Goal: Complete application form: Complete application form

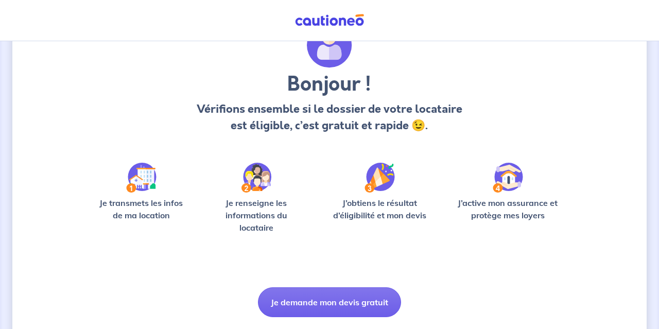
scroll to position [85, 0]
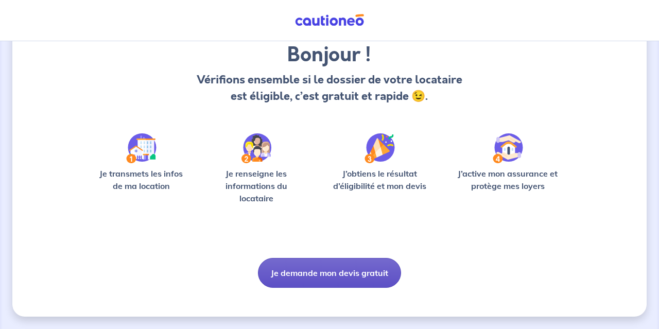
click at [331, 270] on button "Je demande mon devis gratuit" at bounding box center [329, 273] width 143 height 30
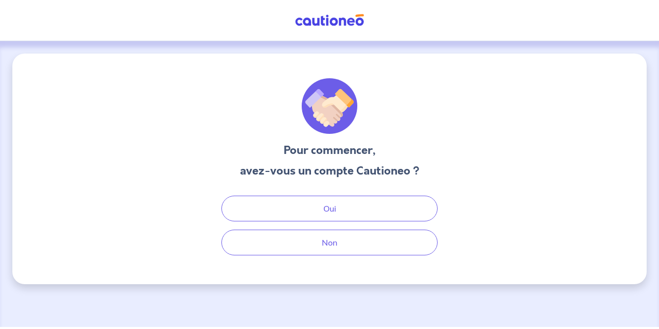
click at [330, 258] on div "Pour commencer, avez-vous un compte Cautioneo ? Oui Non" at bounding box center [329, 169] width 635 height 231
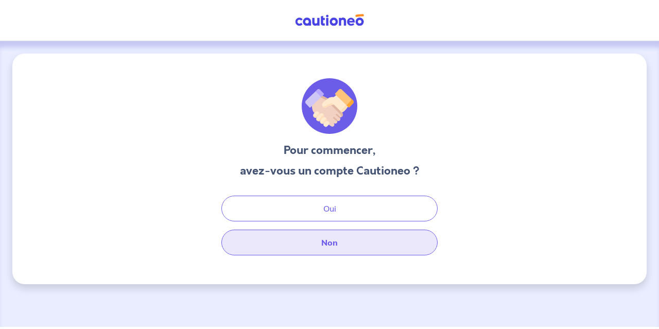
click at [331, 243] on button "Non" at bounding box center [329, 243] width 216 height 26
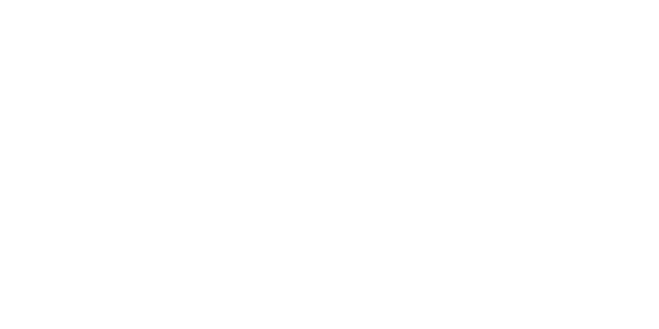
select select "FR"
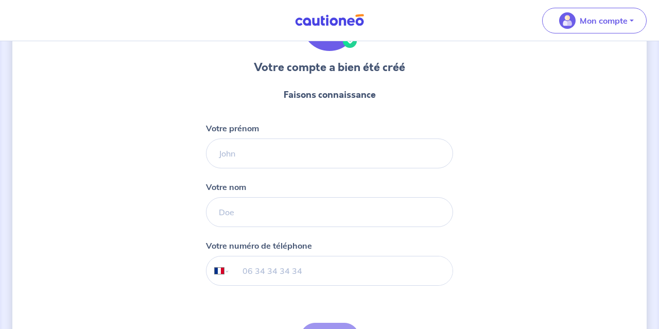
scroll to position [83, 0]
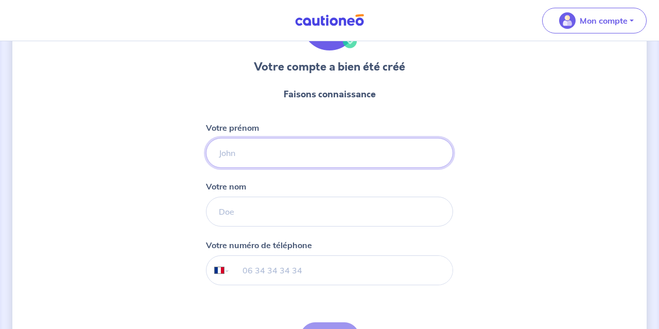
click at [243, 156] on input "Votre prénom" at bounding box center [329, 153] width 247 height 30
type input "[PERSON_NAME]"
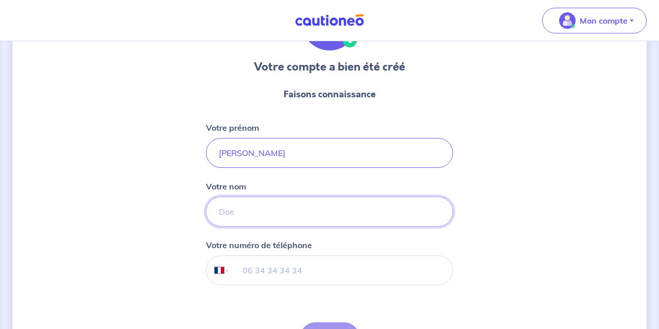
type input "toulotte"
type input "[PHONE_NUMBER]"
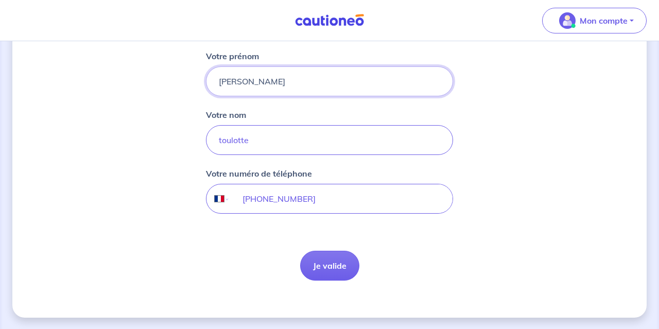
scroll to position [156, 0]
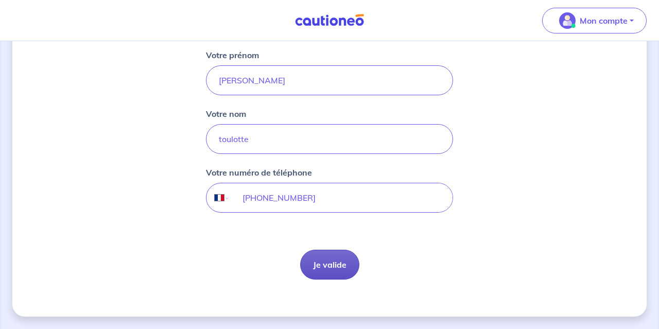
click at [339, 261] on button "Je valide" at bounding box center [329, 265] width 59 height 30
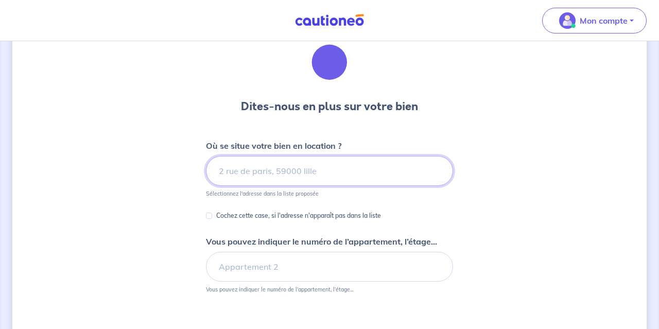
scroll to position [47, 0]
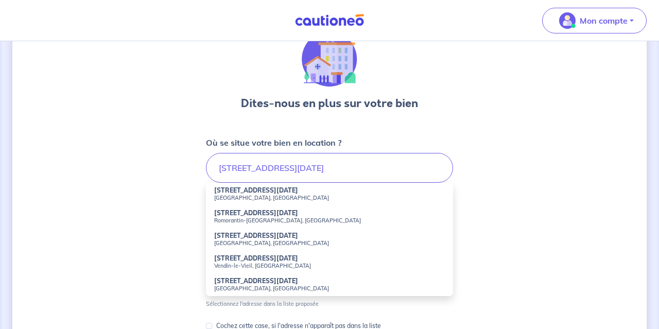
click at [245, 192] on strong "[STREET_ADDRESS][DATE]" at bounding box center [256, 190] width 84 height 8
type input "[STREET_ADDRESS][DATE]"
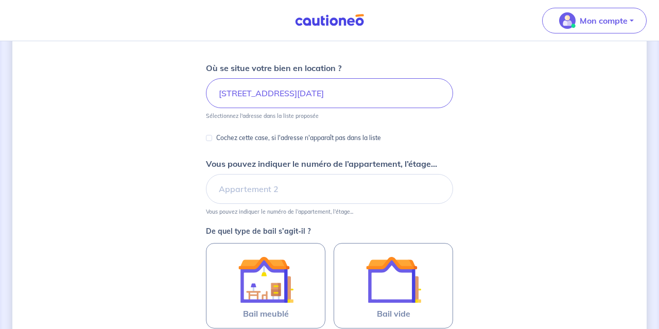
scroll to position [124, 0]
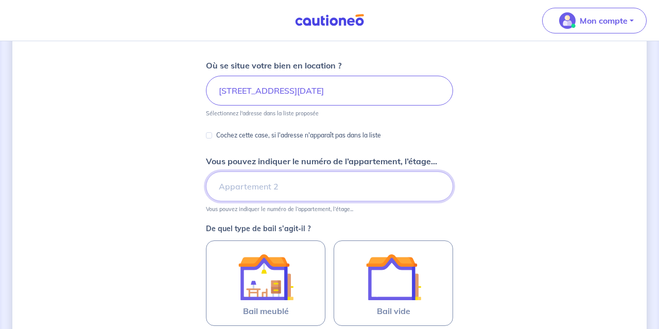
click at [273, 185] on input "Vous pouvez indiquer le numéro de l’appartement, l’étage..." at bounding box center [329, 187] width 247 height 30
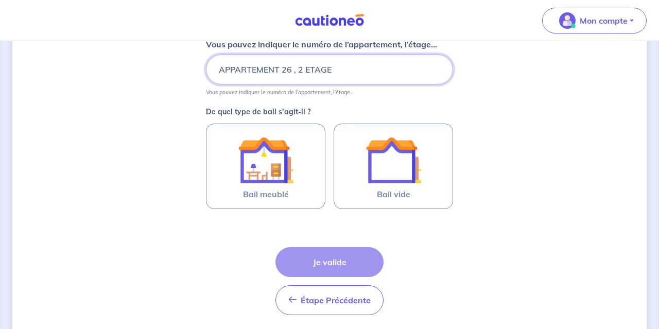
scroll to position [244, 0]
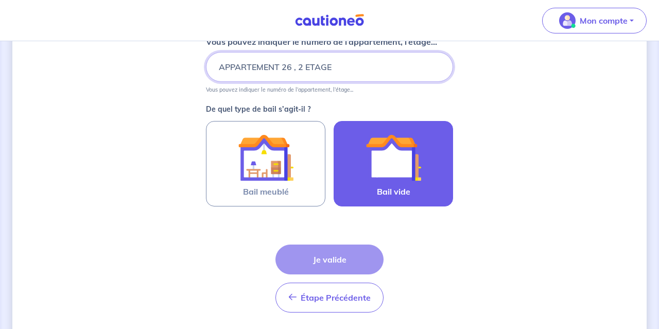
type input "APPARTEMENT 26 , 2 ETAGE"
click at [392, 169] on img at bounding box center [394, 158] width 56 height 56
click at [0, 0] on input "Bail vide" at bounding box center [0, 0] width 0 height 0
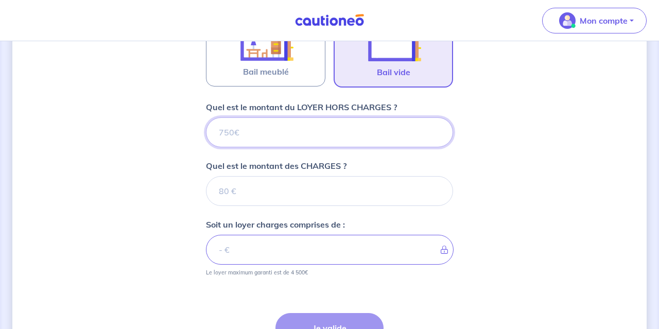
scroll to position [332, 0]
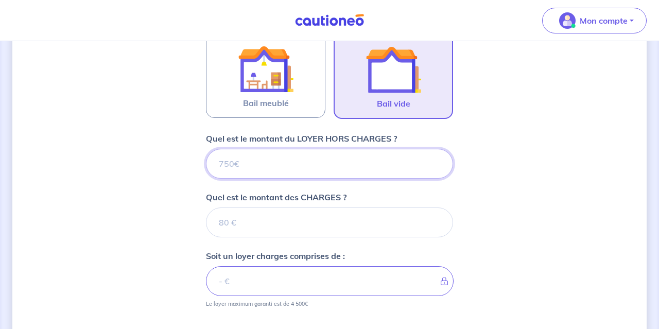
click at [250, 165] on input "Quel est le montant du LOYER HORS CHARGES ?" at bounding box center [329, 164] width 247 height 30
type input "8"
type input "81"
type input "815"
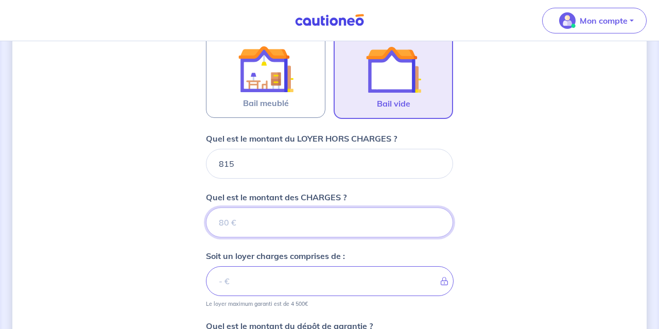
click at [238, 220] on input "Quel est le montant des CHARGES ?" at bounding box center [329, 223] width 247 height 30
type input "100"
type input "915"
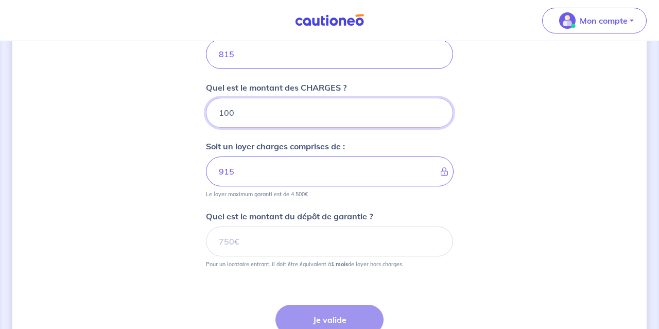
scroll to position [443, 0]
type input "100"
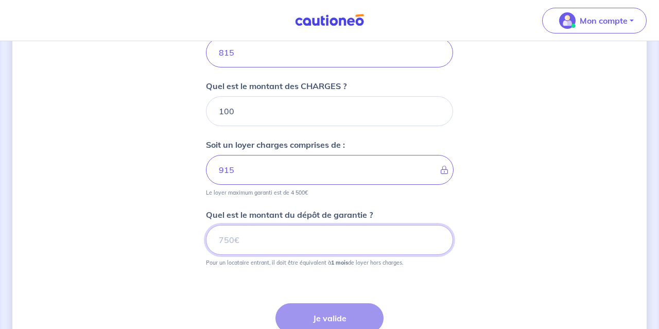
click at [264, 241] on input "Quel est le montant du dépôt de garantie ?" at bounding box center [329, 240] width 247 height 30
type input "815"
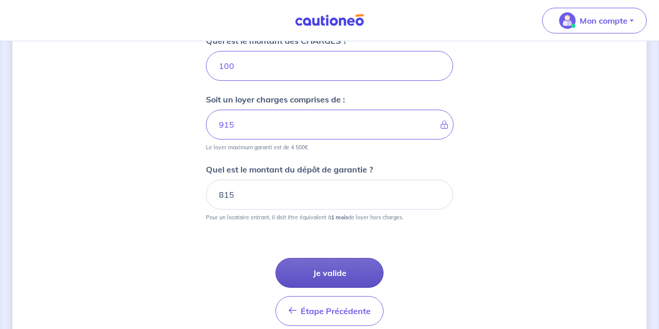
scroll to position [496, 0]
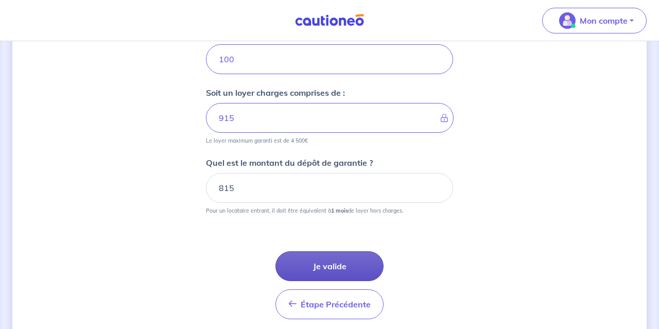
click at [326, 266] on button "Je valide" at bounding box center [330, 266] width 108 height 30
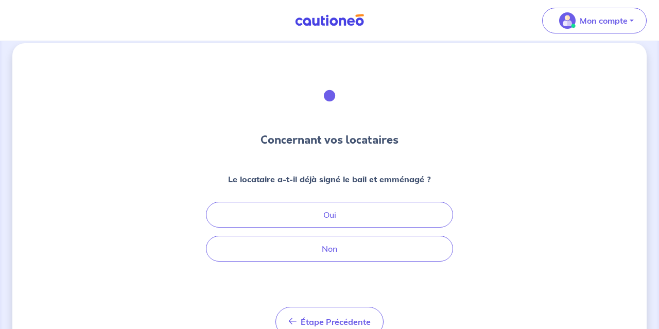
scroll to position [13, 0]
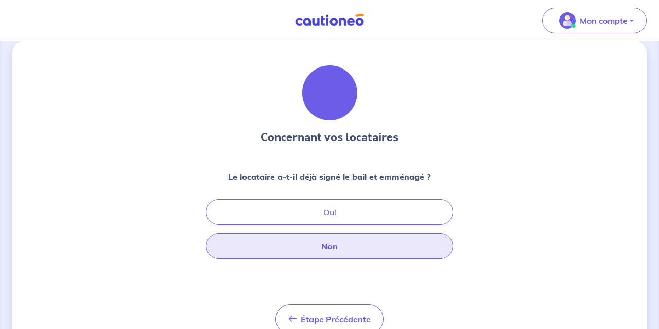
click at [336, 253] on button "Non" at bounding box center [329, 246] width 247 height 26
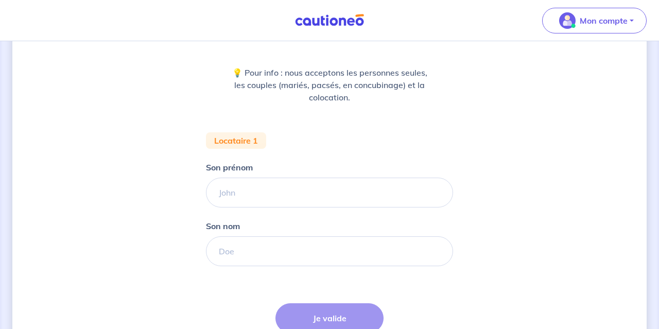
scroll to position [128, 0]
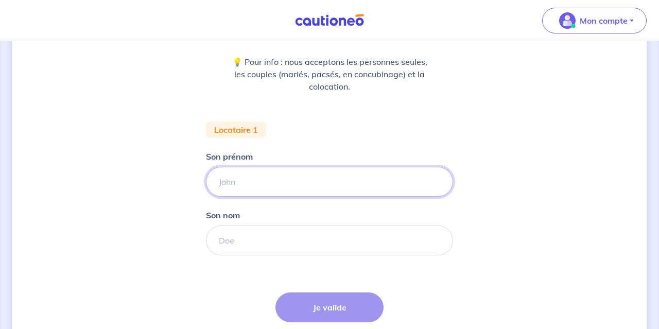
click at [249, 180] on input "Son prénom" at bounding box center [329, 182] width 247 height 30
type input "LISE"
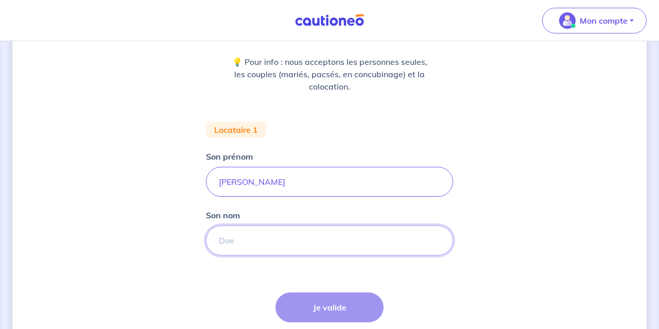
click at [249, 242] on input "Son nom" at bounding box center [329, 241] width 247 height 30
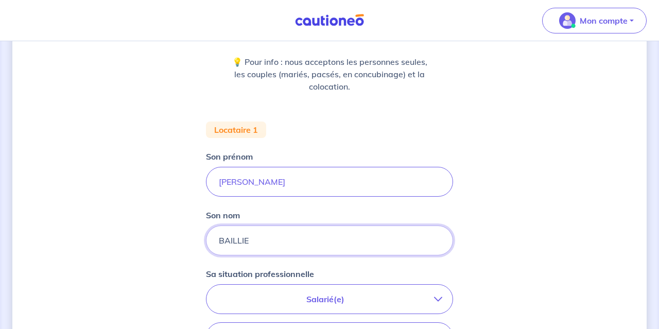
type input "BAILLIE"
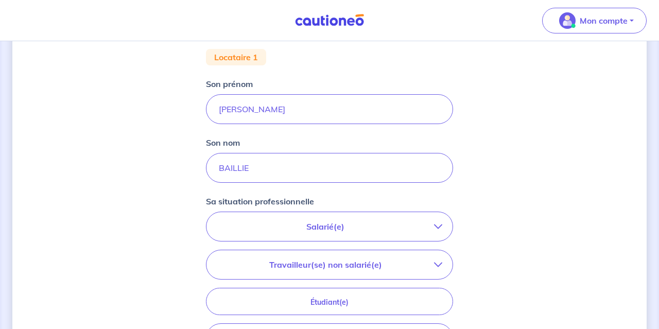
scroll to position [213, 0]
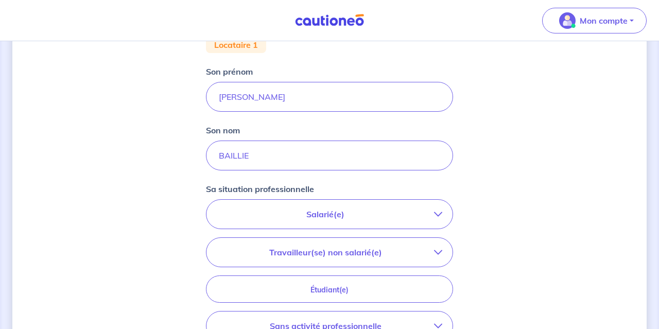
click at [312, 226] on button "Salarié(e)" at bounding box center [330, 214] width 246 height 29
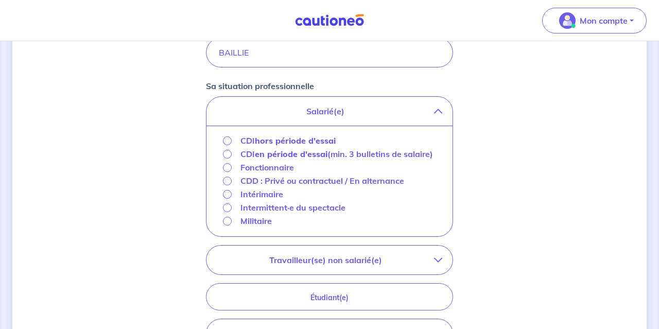
scroll to position [318, 0]
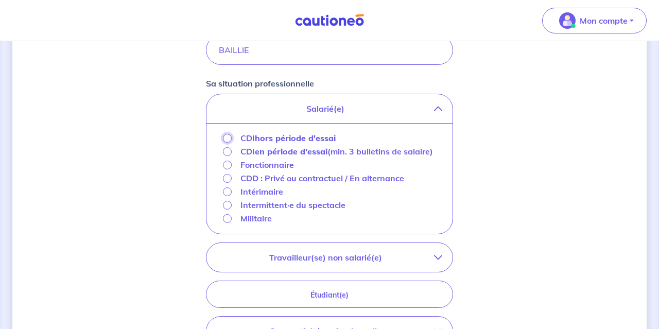
click at [230, 139] on input "CDI hors période d'essai" at bounding box center [227, 138] width 9 height 9
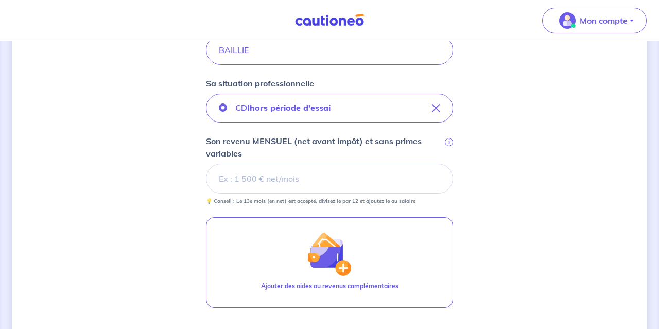
click at [273, 178] on input "Son revenu MENSUEL (net avant impôt) et sans primes variables i" at bounding box center [329, 179] width 247 height 30
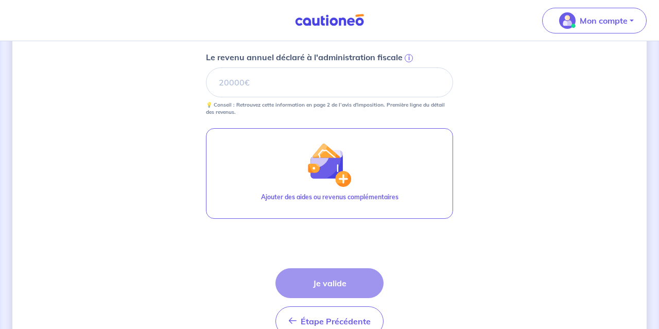
scroll to position [495, 0]
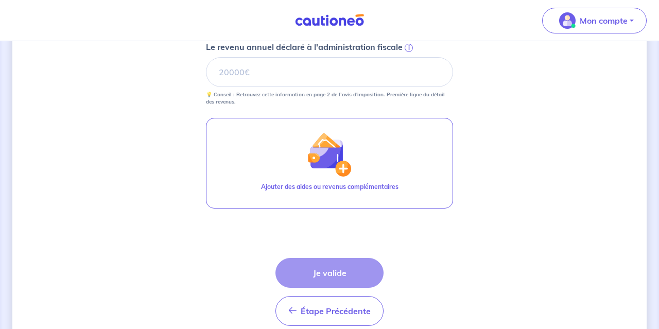
click at [320, 266] on div "Étape Précédente Précédent Je valide Je valide" at bounding box center [330, 292] width 108 height 68
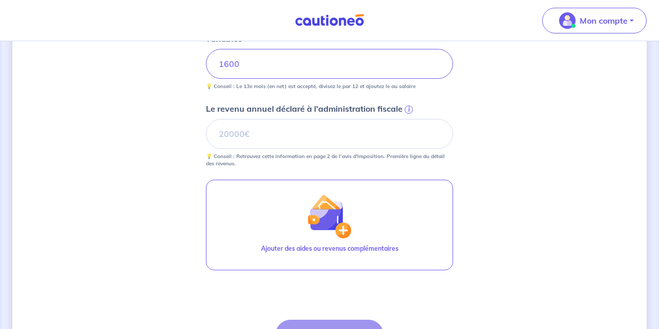
scroll to position [429, 0]
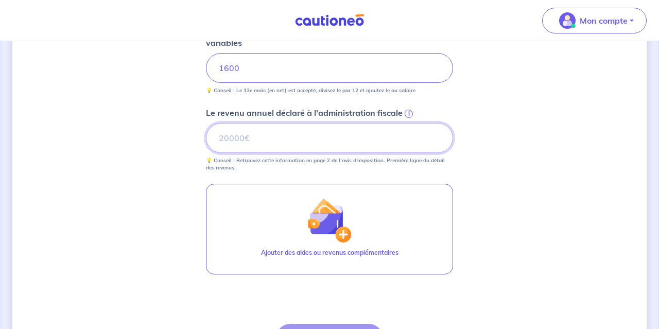
click at [245, 133] on input "Le revenu annuel déclaré à l'administration fiscale i" at bounding box center [329, 138] width 247 height 30
type input "18000"
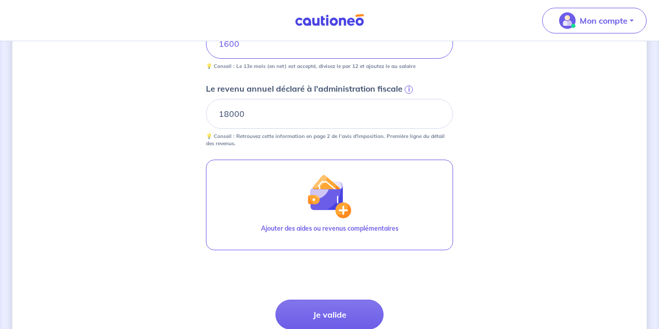
scroll to position [467, 0]
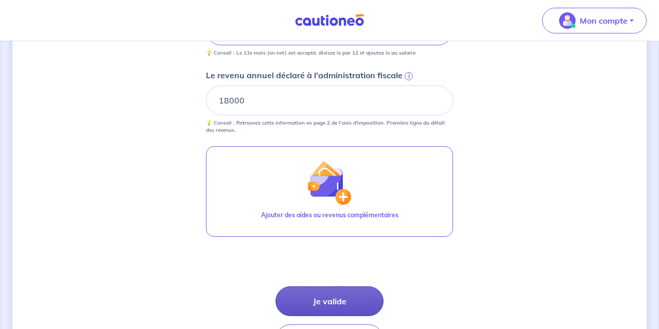
click at [332, 304] on button "Je valide" at bounding box center [330, 301] width 108 height 30
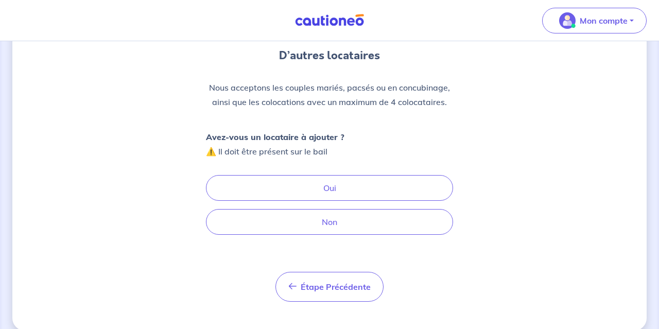
scroll to position [109, 0]
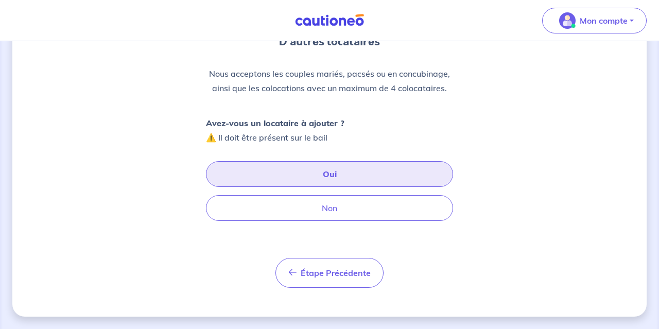
click at [337, 177] on button "Oui" at bounding box center [329, 174] width 247 height 26
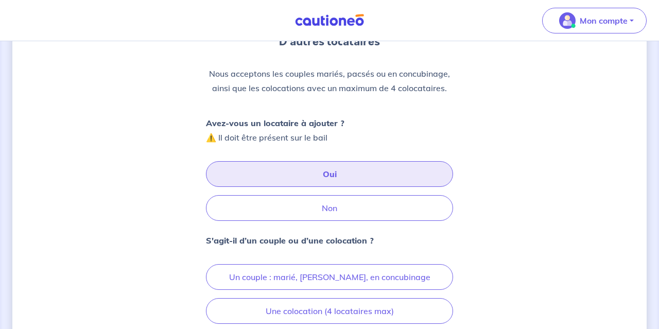
scroll to position [212, 0]
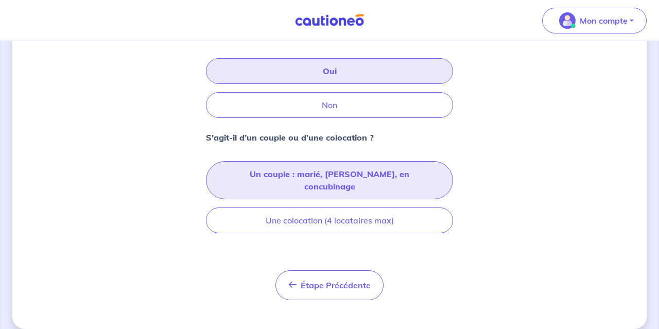
click at [366, 173] on button "Un couple : marié, pacsé, en concubinage" at bounding box center [329, 180] width 247 height 38
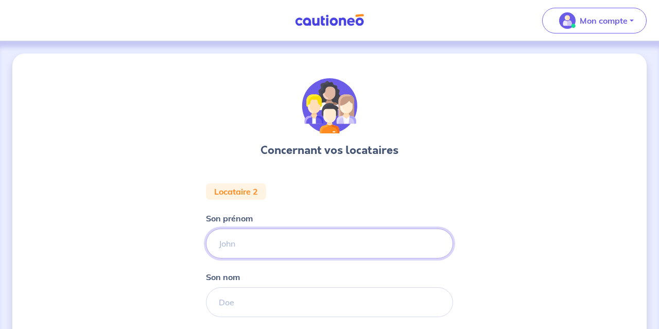
click at [270, 250] on input "Son prénom" at bounding box center [329, 244] width 247 height 30
type input "JOHN"
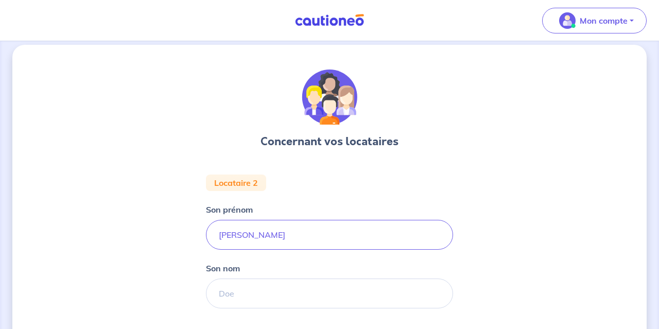
scroll to position [14, 0]
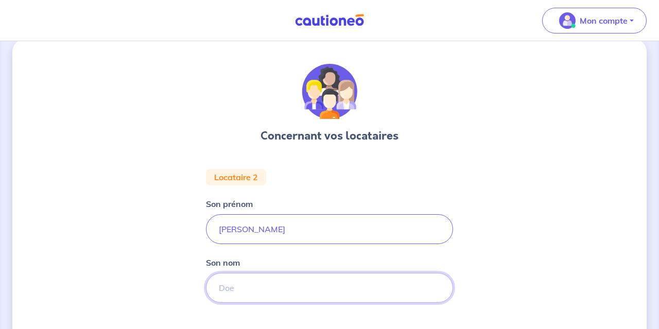
click at [248, 288] on input "Son nom" at bounding box center [329, 288] width 247 height 30
type input "MARC"
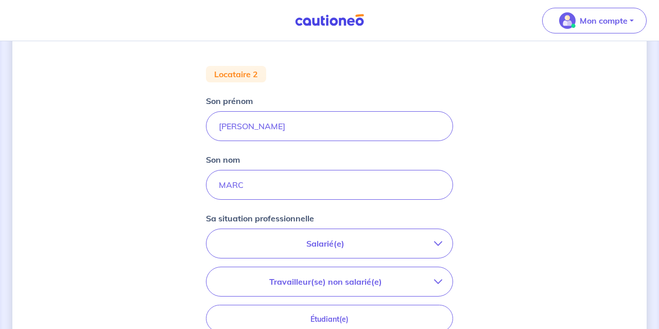
scroll to position [132, 0]
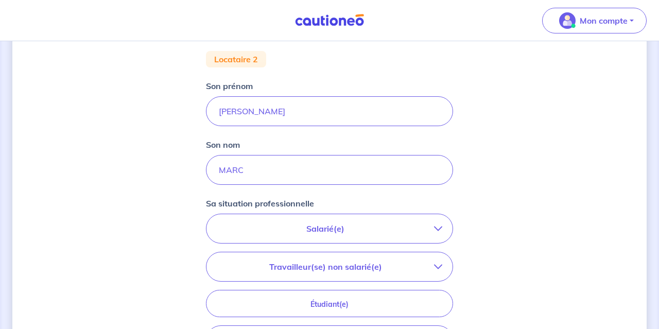
click at [322, 238] on button "Salarié(e)" at bounding box center [330, 228] width 246 height 29
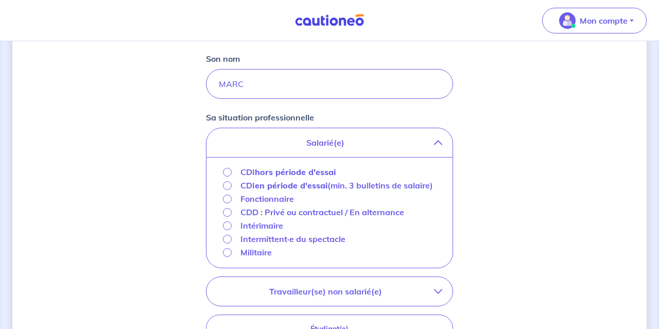
scroll to position [221, 0]
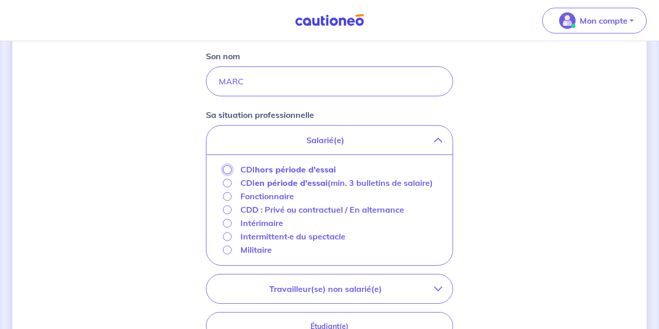
click at [230, 170] on input "CDI hors période d'essai" at bounding box center [227, 169] width 9 height 9
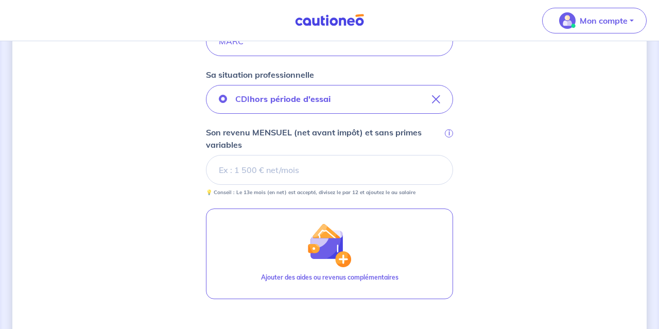
scroll to position [264, 0]
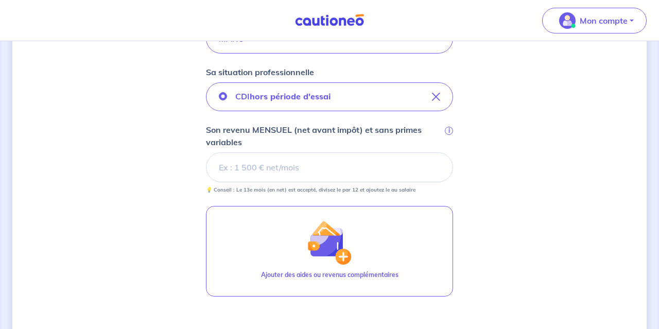
click at [296, 168] on input "Son revenu MENSUEL (net avant impôt) et sans primes variables i" at bounding box center [329, 167] width 247 height 30
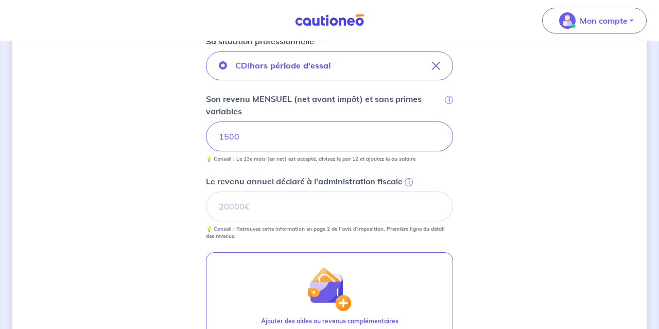
scroll to position [309, 0]
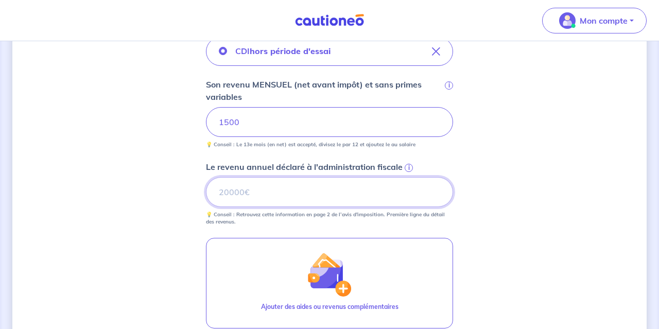
click at [247, 191] on input "Le revenu annuel déclaré à l'administration fiscale i" at bounding box center [329, 192] width 247 height 30
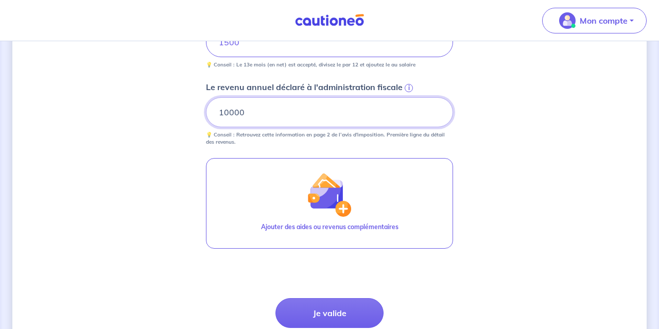
scroll to position [437, 0]
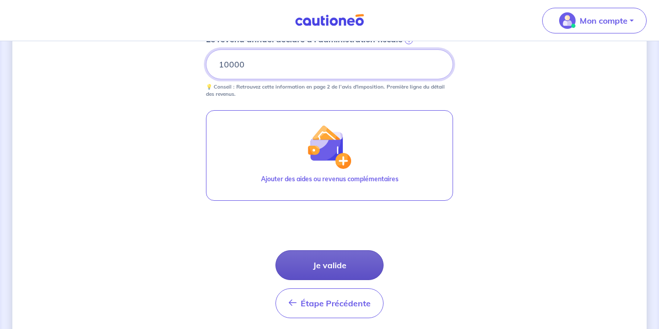
type input "10000"
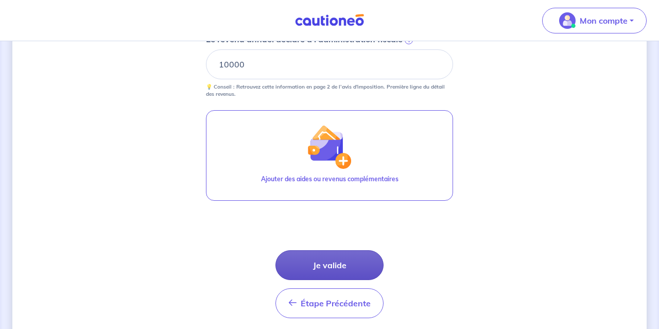
click at [327, 260] on button "Je valide" at bounding box center [330, 265] width 108 height 30
